Goal: Task Accomplishment & Management: Use online tool/utility

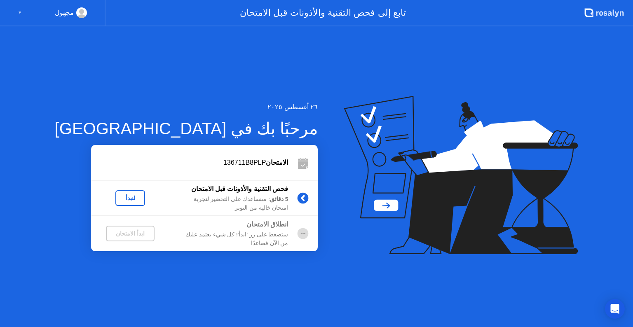
click at [119, 197] on div "لنبدأ" at bounding box center [130, 198] width 23 height 7
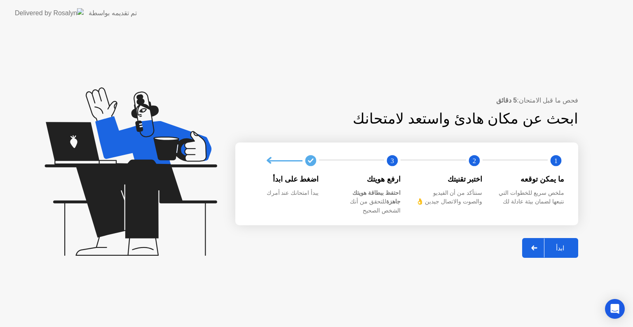
click at [560, 245] on div "ابدأ" at bounding box center [560, 249] width 31 height 8
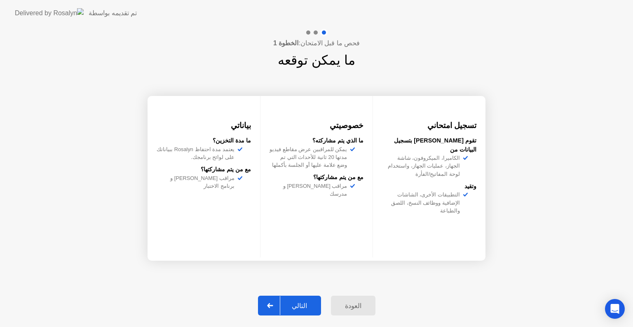
click at [298, 302] on div "التالي" at bounding box center [299, 306] width 38 height 8
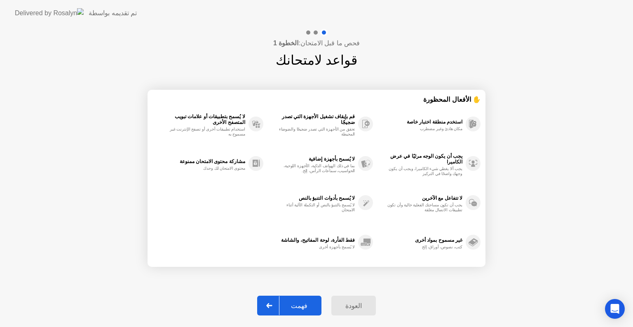
click at [298, 302] on div "فهمت" at bounding box center [300, 306] width 40 height 8
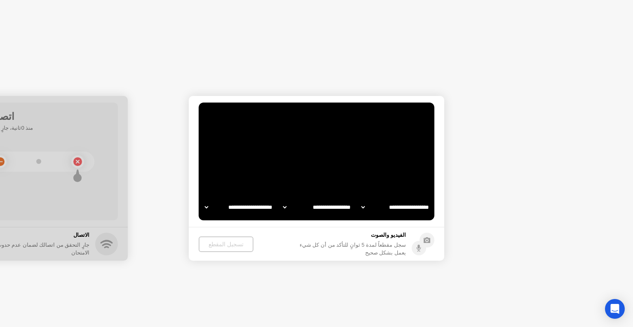
select select "**********"
select select "*******"
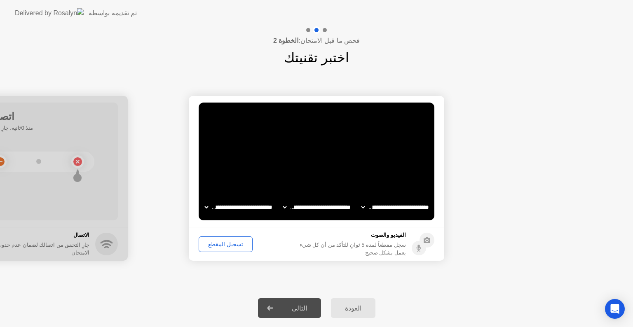
click at [219, 244] on div "تسجيل المقطع" at bounding box center [226, 244] width 48 height 7
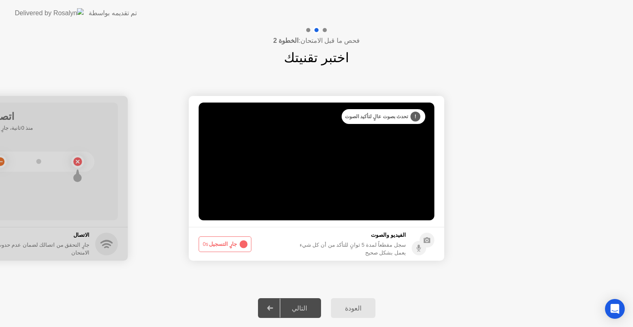
click at [219, 244] on button "جارٍ التسجيل 0s" at bounding box center [225, 245] width 53 height 16
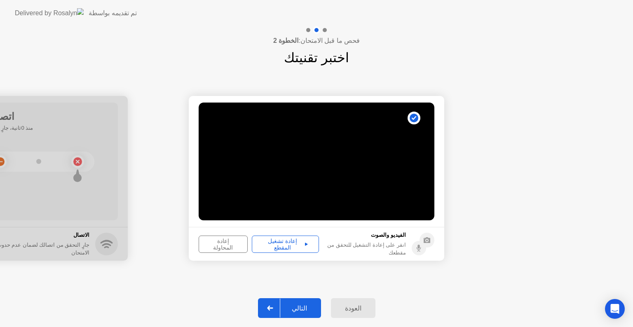
click at [289, 247] on div "إعادة تشغيل المقطع" at bounding box center [285, 244] width 61 height 13
click at [286, 243] on div "إعادة تشغيل المقطع" at bounding box center [285, 244] width 61 height 13
click at [305, 310] on div "التالي" at bounding box center [299, 309] width 38 height 8
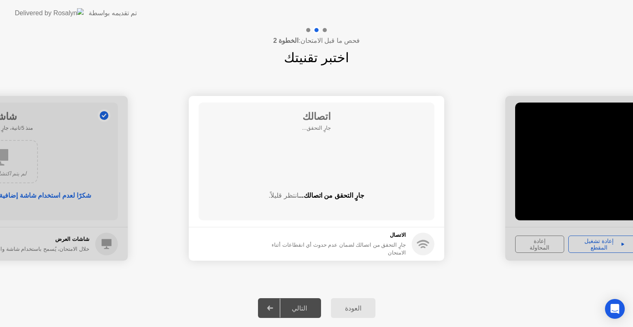
click at [302, 306] on div "التالي" at bounding box center [299, 309] width 38 height 8
click at [294, 306] on div "التالي" at bounding box center [299, 309] width 38 height 8
click at [297, 310] on div "التالي" at bounding box center [299, 309] width 38 height 8
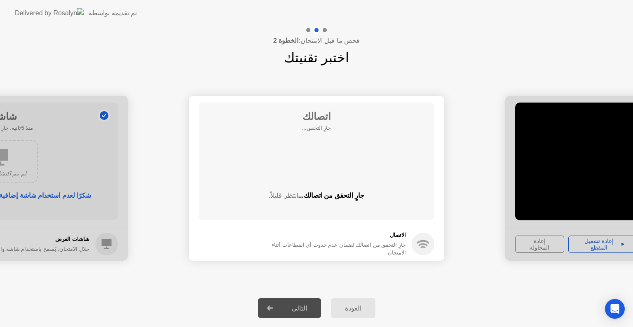
click at [297, 310] on div "التالي" at bounding box center [299, 309] width 38 height 8
click at [301, 305] on div "التالي" at bounding box center [299, 309] width 38 height 8
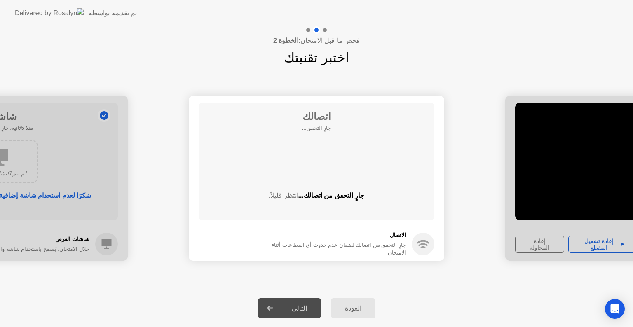
click at [303, 313] on div "التالي" at bounding box center [299, 309] width 38 height 8
click at [350, 306] on div "العودة" at bounding box center [354, 309] width 40 height 8
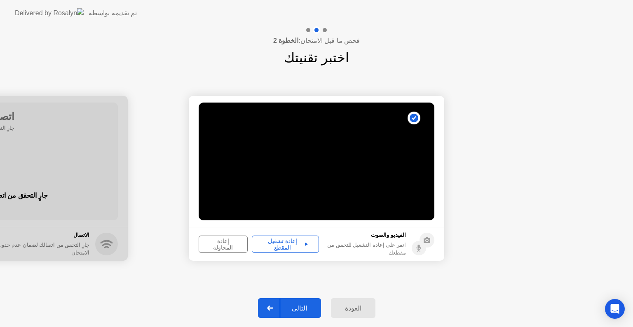
click at [304, 305] on div "التالي" at bounding box center [299, 309] width 38 height 8
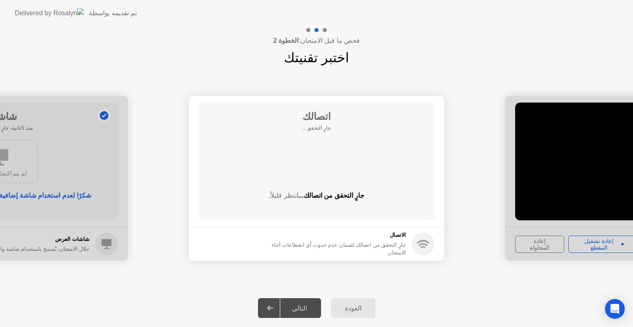
click at [352, 306] on div "العودة" at bounding box center [354, 309] width 40 height 8
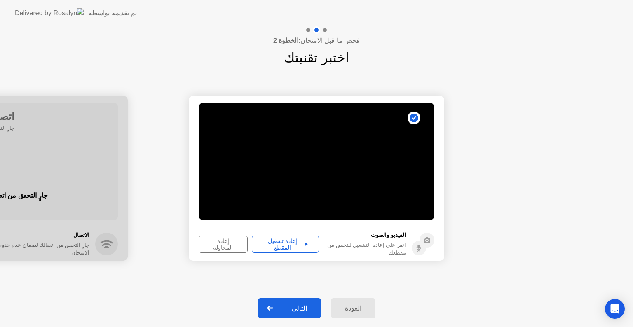
click at [273, 307] on icon at bounding box center [270, 308] width 6 height 5
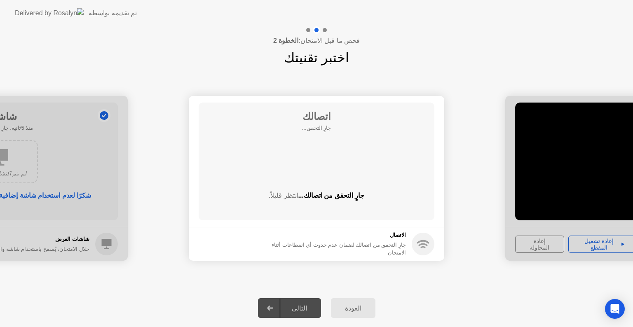
click at [269, 308] on div at bounding box center [271, 308] width 20 height 19
click at [268, 308] on div at bounding box center [271, 308] width 20 height 19
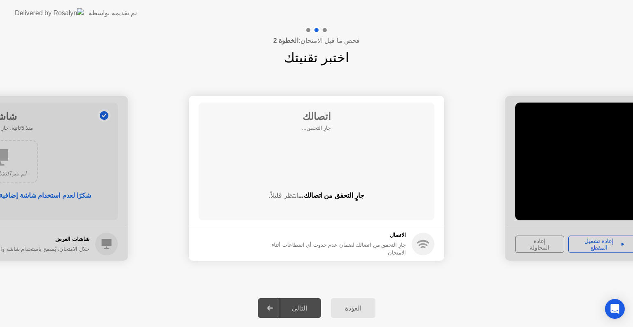
click at [87, 211] on div at bounding box center [0, 178] width 256 height 165
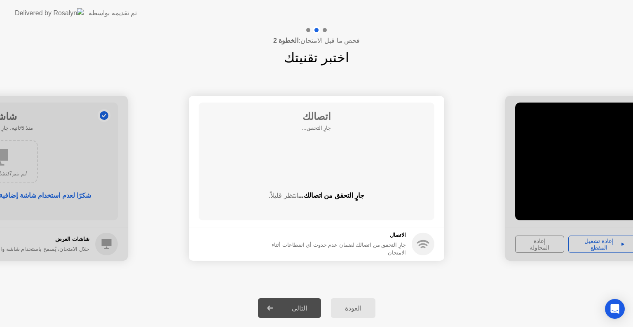
click at [303, 166] on div "اتصالك جارٍ التحقق... جارٍ التحقق من اتصالك... انتظر قليلاً." at bounding box center [317, 162] width 236 height 118
click at [434, 286] on div "**********" at bounding box center [316, 179] width 633 height 222
click at [279, 308] on div at bounding box center [271, 308] width 20 height 19
click at [268, 307] on div at bounding box center [271, 308] width 20 height 19
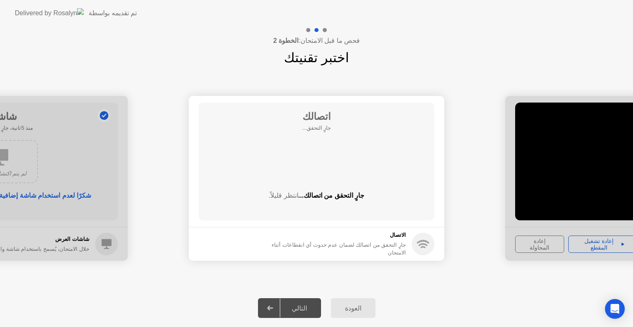
click at [268, 307] on div at bounding box center [271, 308] width 20 height 19
click at [353, 312] on div "العودة" at bounding box center [354, 309] width 40 height 8
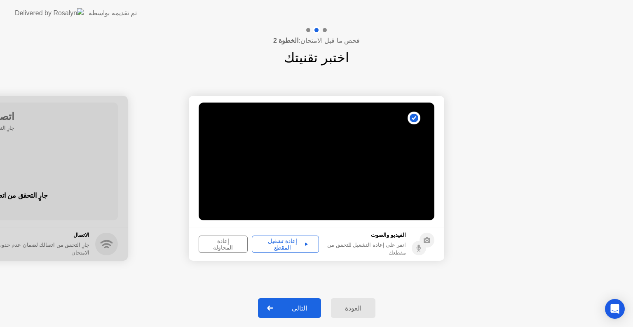
click at [306, 306] on div "التالي" at bounding box center [299, 309] width 38 height 8
